Goal: Understand site structure: Understand site structure

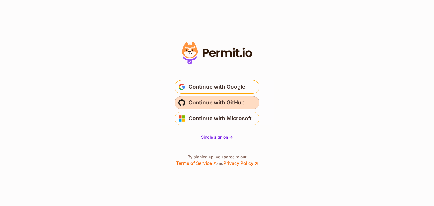
click at [227, 102] on span "Continue with GitHub" at bounding box center [216, 102] width 56 height 9
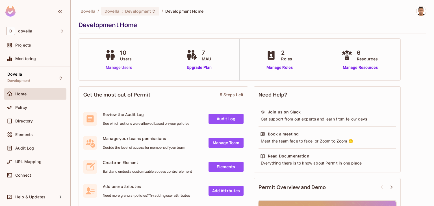
click at [120, 67] on link "Manage Users" at bounding box center [118, 68] width 31 height 6
click at [348, 67] on link "Manage Resources" at bounding box center [360, 68] width 41 height 6
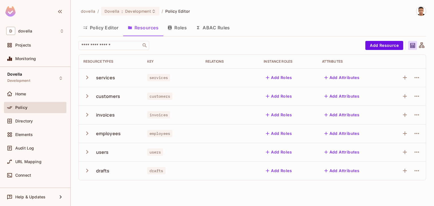
click at [116, 79] on div "services" at bounding box center [110, 78] width 55 height 12
click at [101, 80] on div "services" at bounding box center [105, 78] width 19 height 6
click at [90, 80] on icon "button" at bounding box center [87, 78] width 8 height 8
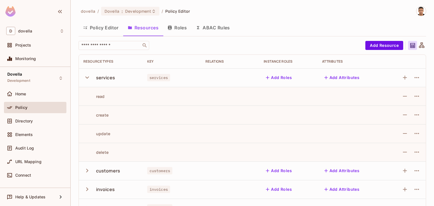
click at [90, 80] on icon "button" at bounding box center [87, 78] width 8 height 8
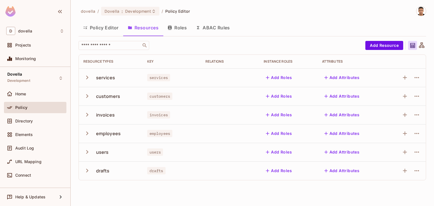
click at [87, 99] on icon "button" at bounding box center [87, 96] width 8 height 8
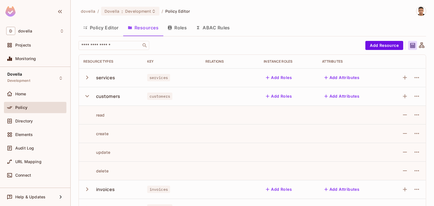
click at [87, 99] on icon "button" at bounding box center [87, 96] width 8 height 8
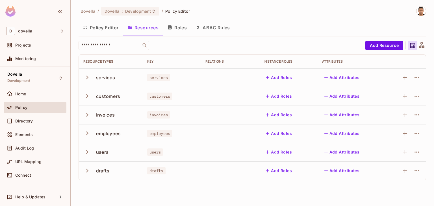
click at [85, 114] on icon "button" at bounding box center [87, 115] width 8 height 8
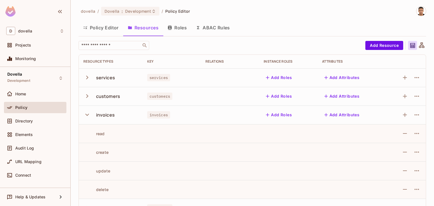
click at [85, 114] on icon "button" at bounding box center [87, 115] width 4 height 2
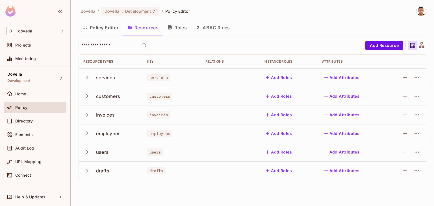
click at [85, 132] on icon "button" at bounding box center [87, 134] width 8 height 8
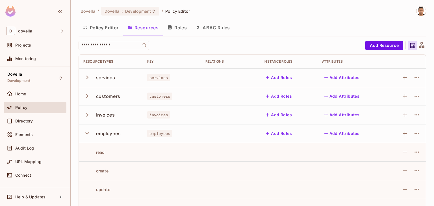
click at [85, 132] on icon "button" at bounding box center [87, 134] width 8 height 8
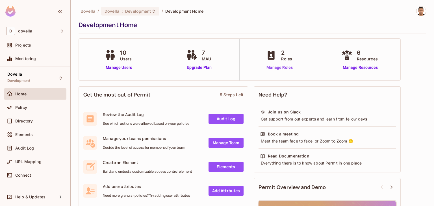
click at [272, 68] on link "Manage Roles" at bounding box center [279, 68] width 31 height 6
